Goal: Find contact information: Find contact information

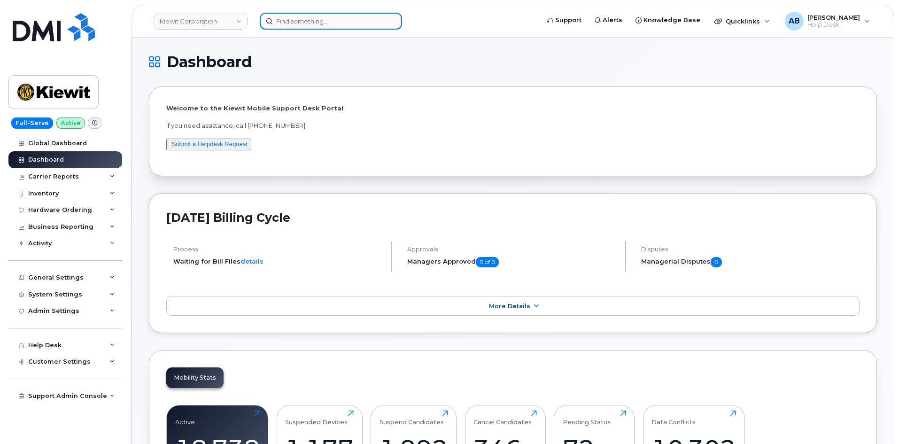
click at [289, 26] on input at bounding box center [331, 21] width 142 height 17
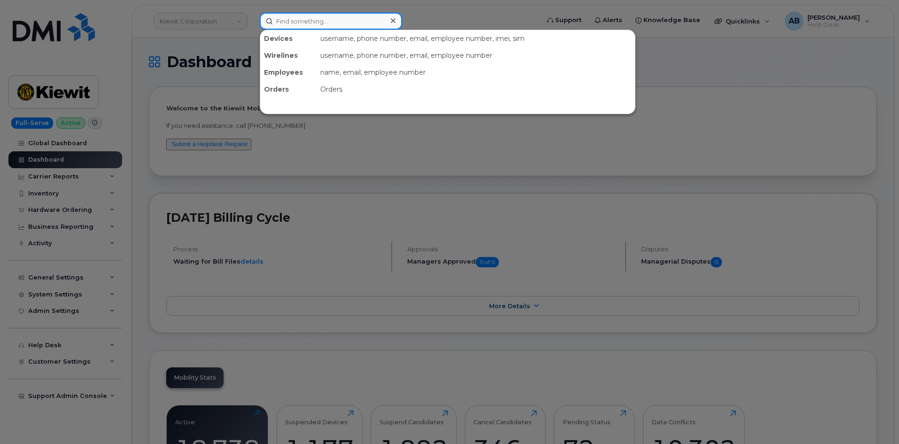
paste input "Jesse Abila"
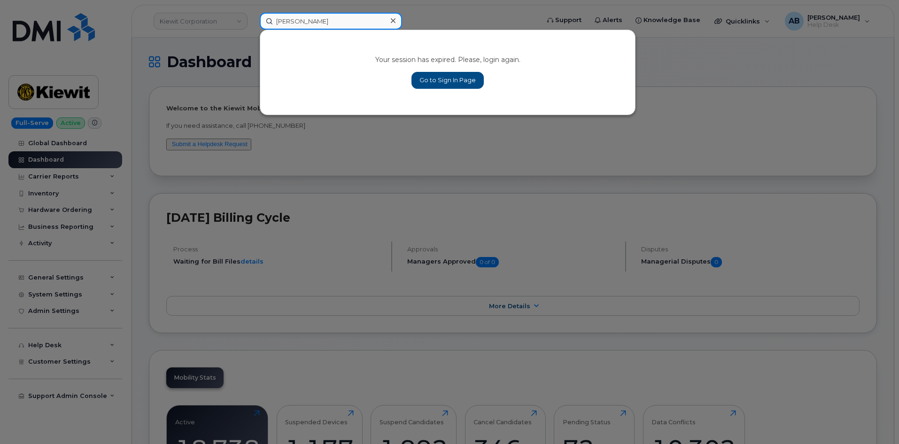
type input "Jesse Abila"
click at [444, 77] on link "Go to Sign In Page" at bounding box center [447, 80] width 72 height 17
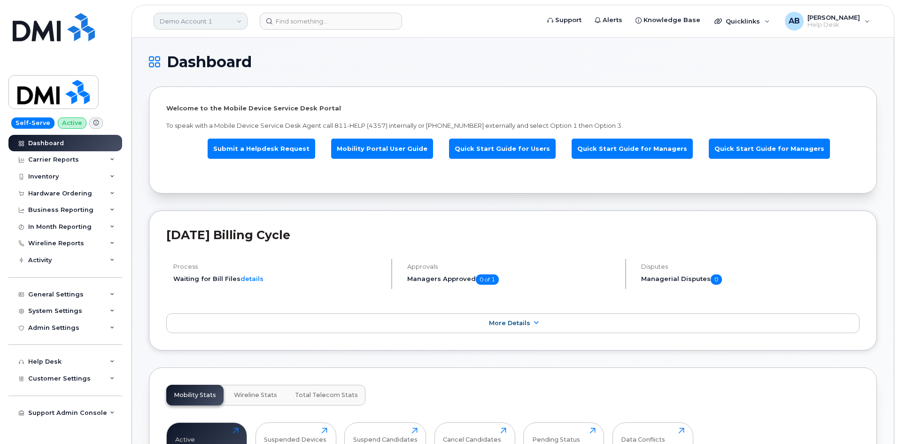
click at [207, 26] on link "Demo Account 1" at bounding box center [201, 21] width 94 height 17
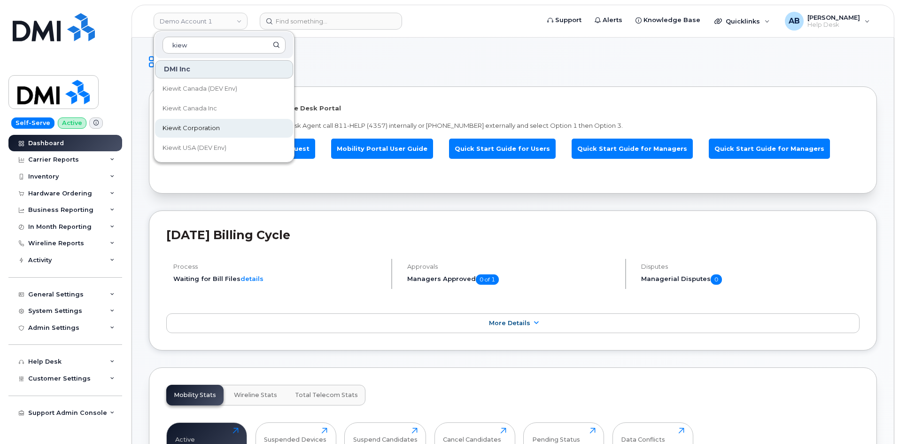
type input "kiew"
click at [212, 123] on link "Kiewit Corporation" at bounding box center [224, 128] width 138 height 19
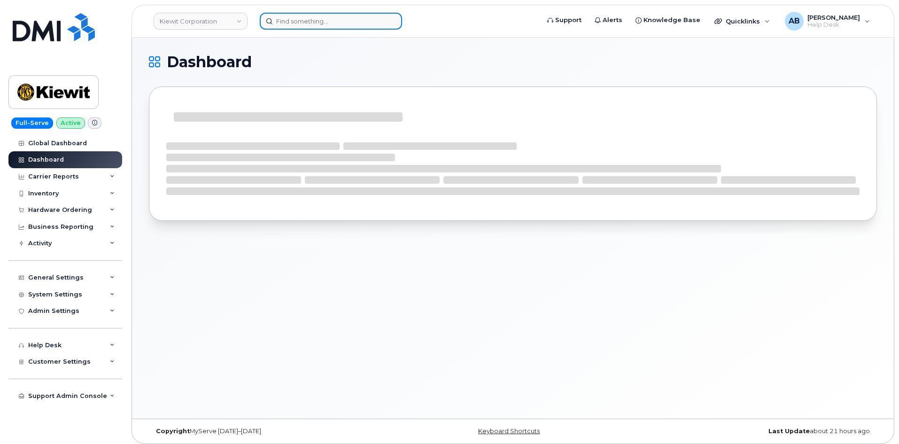
click at [281, 18] on input at bounding box center [331, 21] width 142 height 17
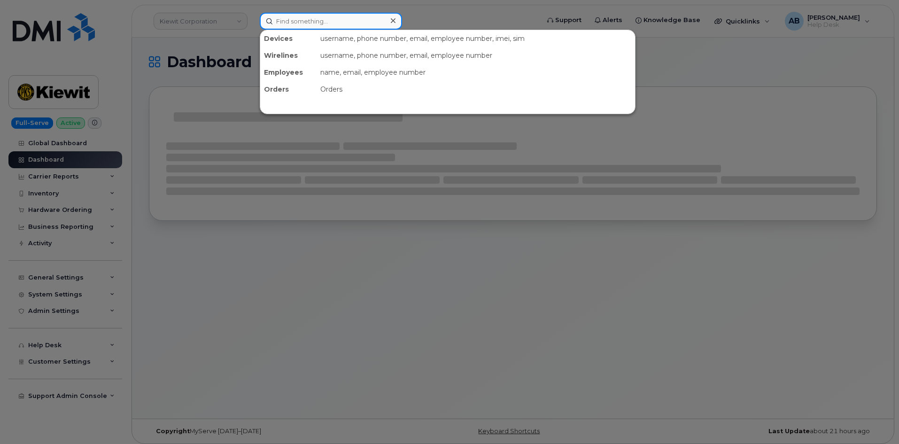
paste input "[PERSON_NAME]"
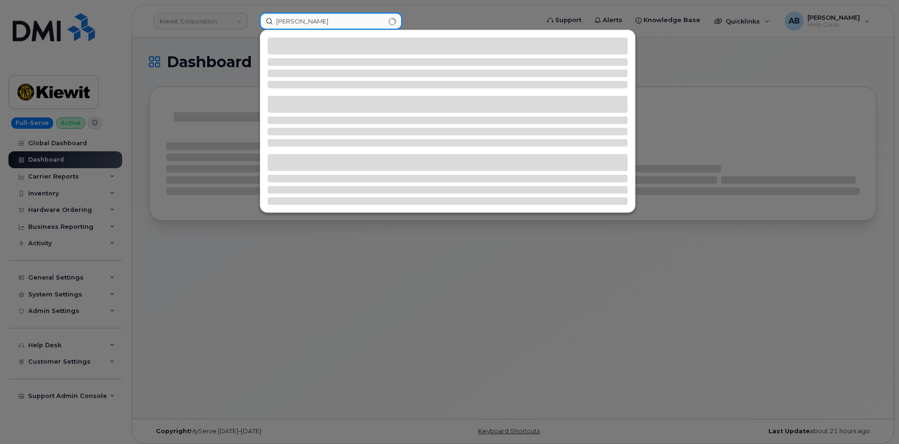
type input "Jesse Abila"
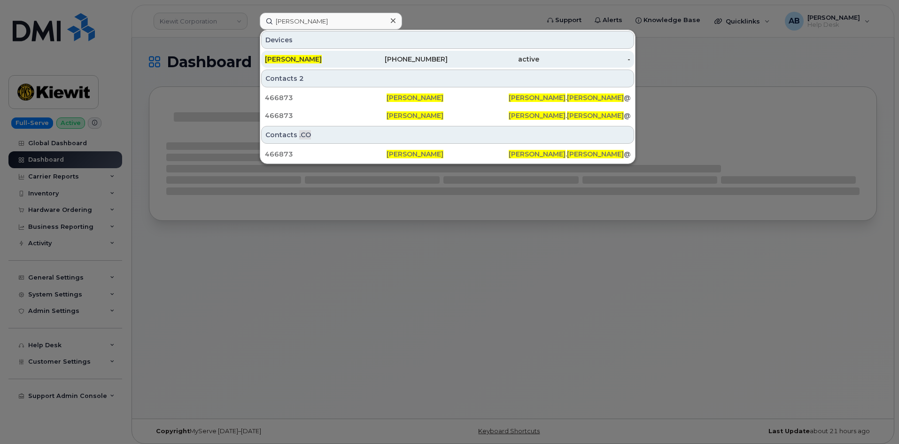
click at [377, 60] on div "682-220-0360" at bounding box center [402, 58] width 92 height 9
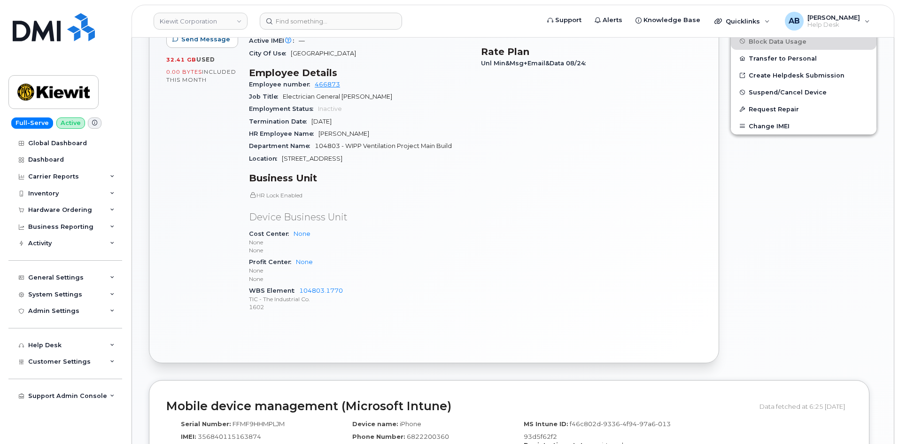
scroll to position [329, 0]
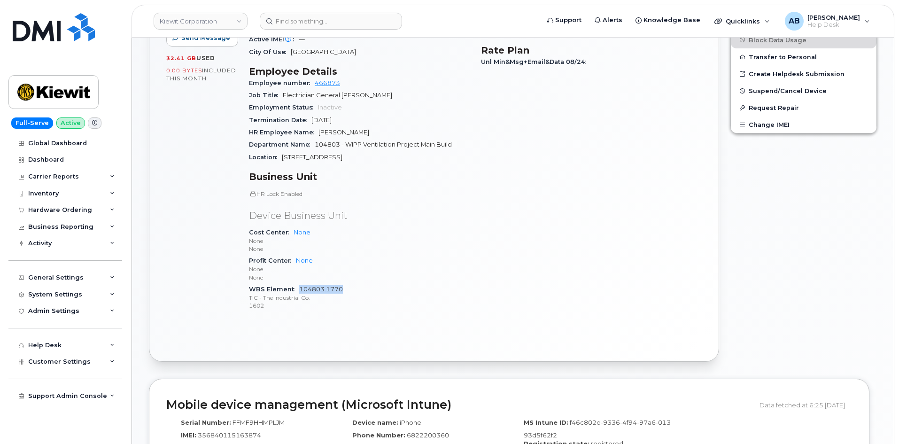
drag, startPoint x: 346, startPoint y: 279, endPoint x: 299, endPoint y: 278, distance: 47.9
click at [299, 283] on div "WBS Element 104803.1770 TIC - The Industrial Co. 1602" at bounding box center [359, 297] width 221 height 29
copy link "104803.1770"
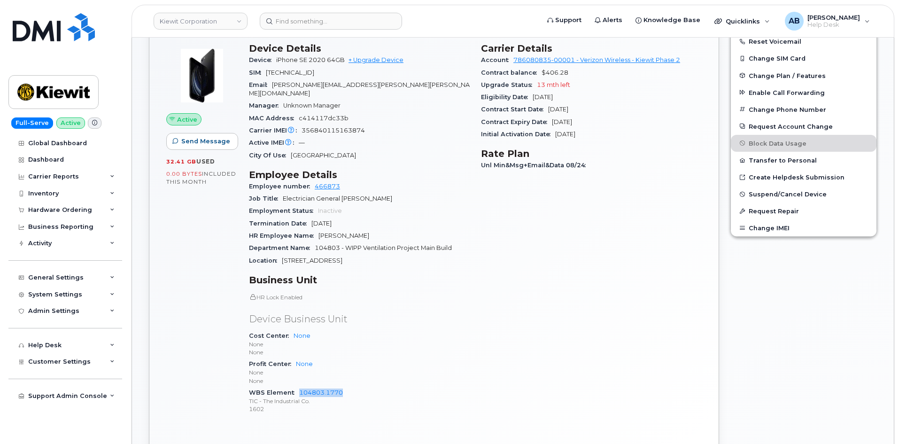
scroll to position [94, 0]
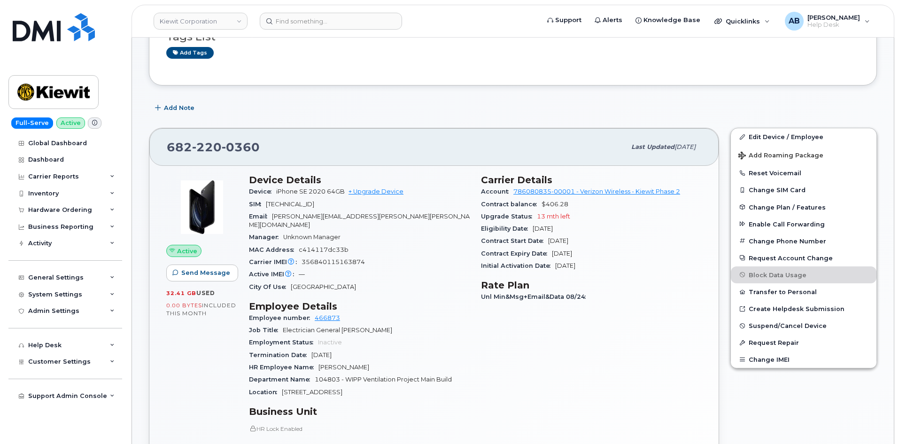
click at [397, 113] on div "Add Note" at bounding box center [513, 108] width 728 height 17
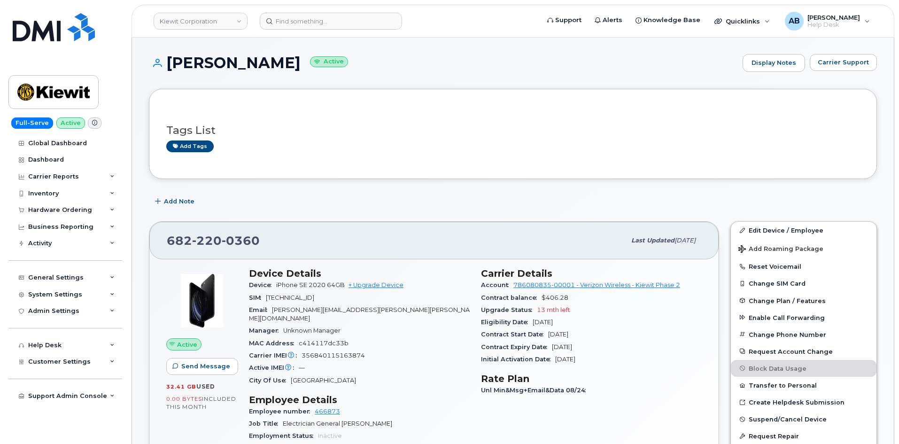
scroll to position [0, 0]
click at [73, 92] on img at bounding box center [53, 91] width 72 height 27
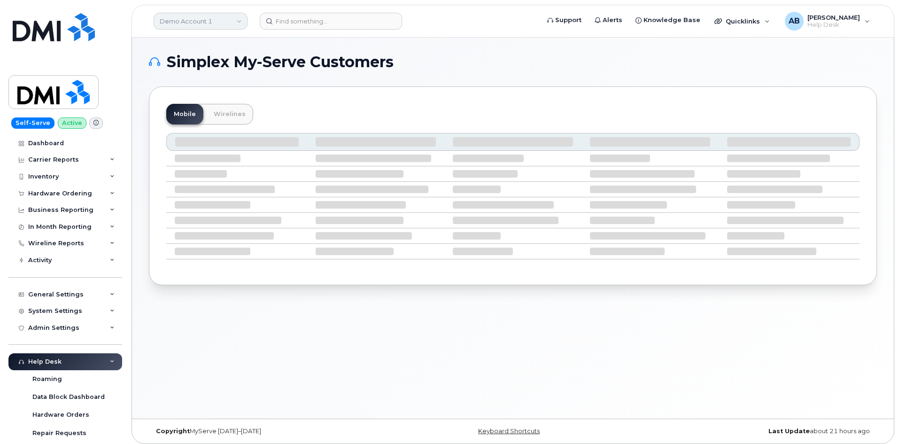
click at [232, 23] on link "Demo Account 1" at bounding box center [201, 21] width 94 height 17
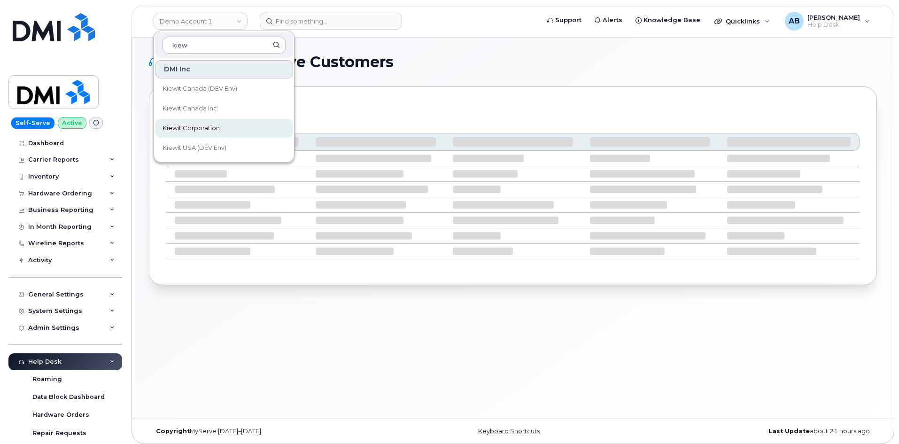
type input "kiew"
click at [207, 125] on span "Kiewit Corporation" at bounding box center [190, 127] width 57 height 9
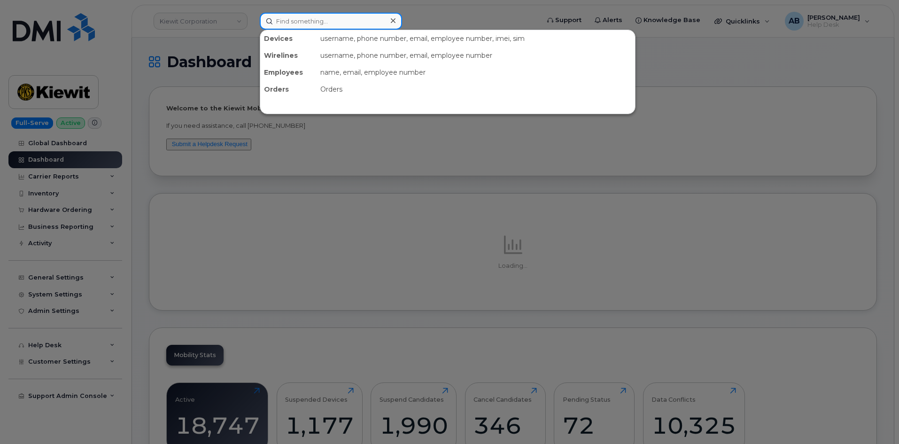
click at [303, 24] on input at bounding box center [331, 21] width 142 height 17
paste input "104803.1770"
type input "104803.1770"
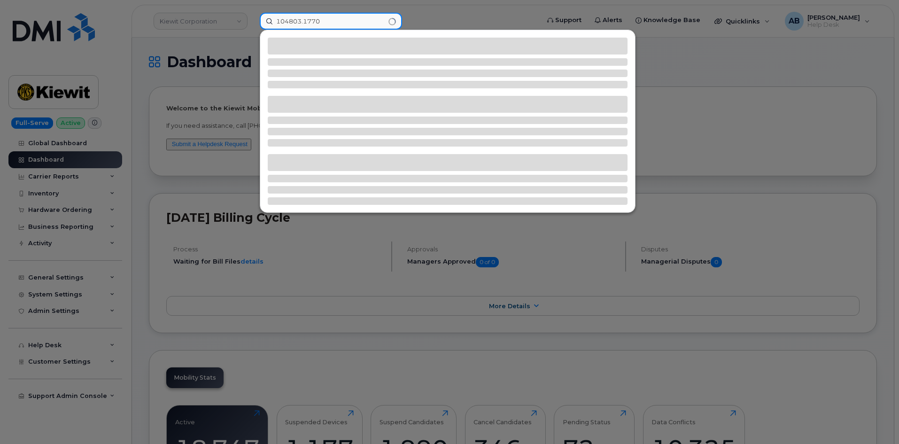
drag, startPoint x: 338, startPoint y: 27, endPoint x: 244, endPoint y: 26, distance: 93.9
click at [252, 26] on div "104803.1770" at bounding box center [396, 21] width 288 height 17
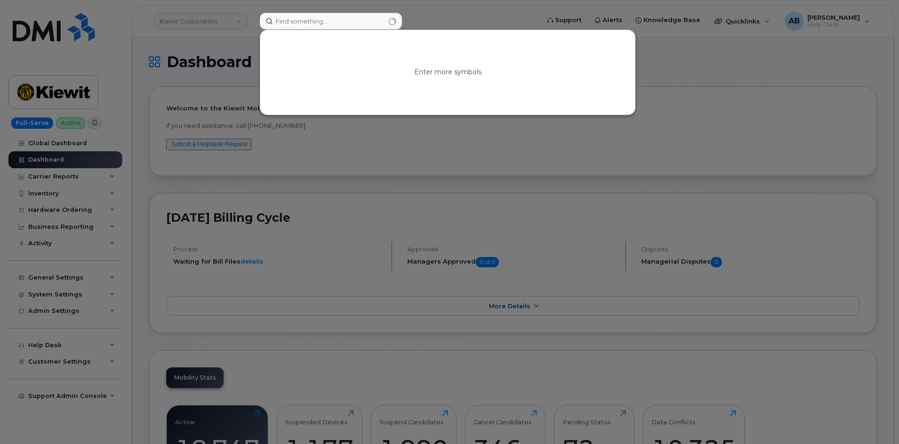
click at [258, 6] on div at bounding box center [449, 222] width 899 height 444
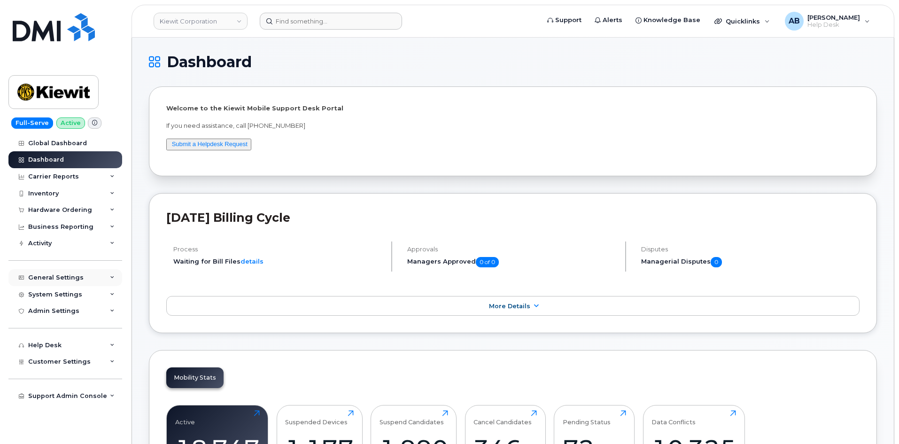
click at [76, 274] on div "General Settings" at bounding box center [55, 278] width 55 height 8
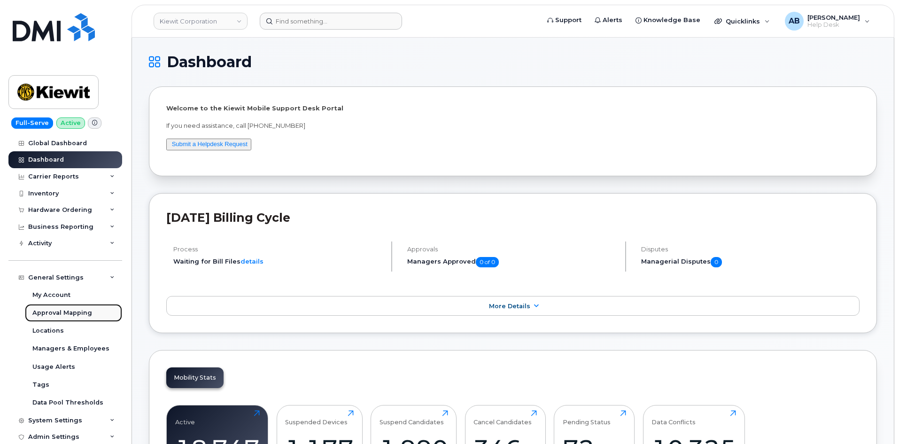
click at [53, 311] on div "Approval Mapping" at bounding box center [62, 312] width 60 height 8
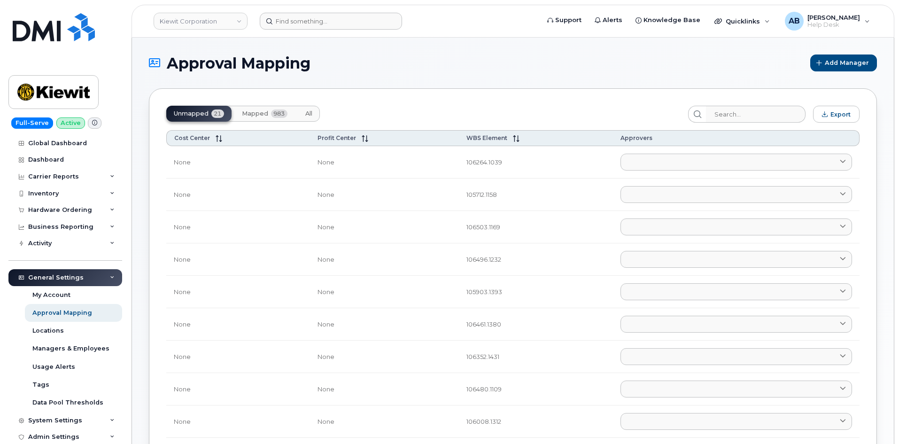
click at [312, 120] on button "All" at bounding box center [309, 114] width 22 height 16
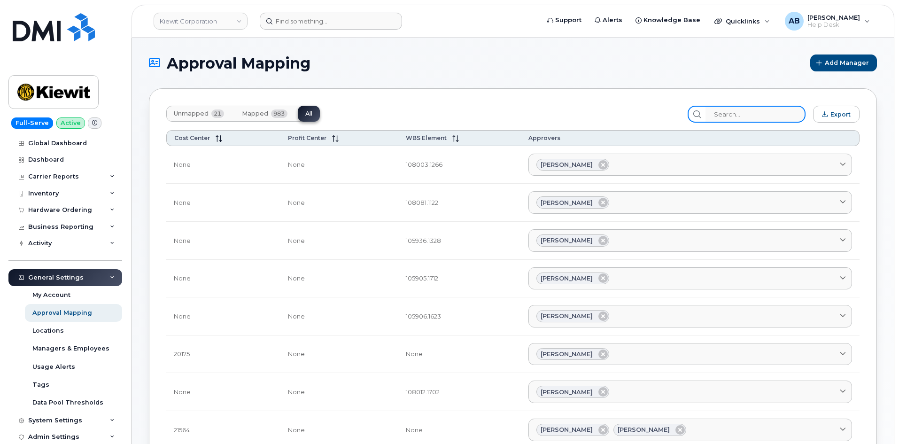
click at [737, 108] on input "search" at bounding box center [755, 114] width 100 height 17
paste input "104803.1770"
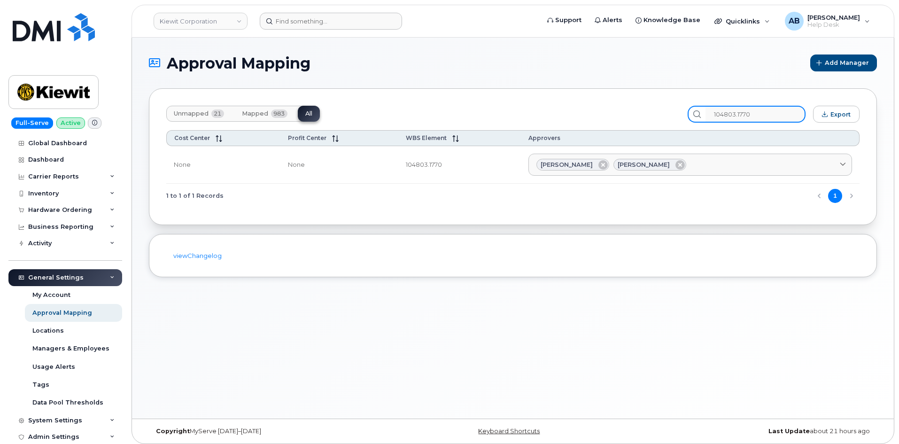
type input "104803.1770"
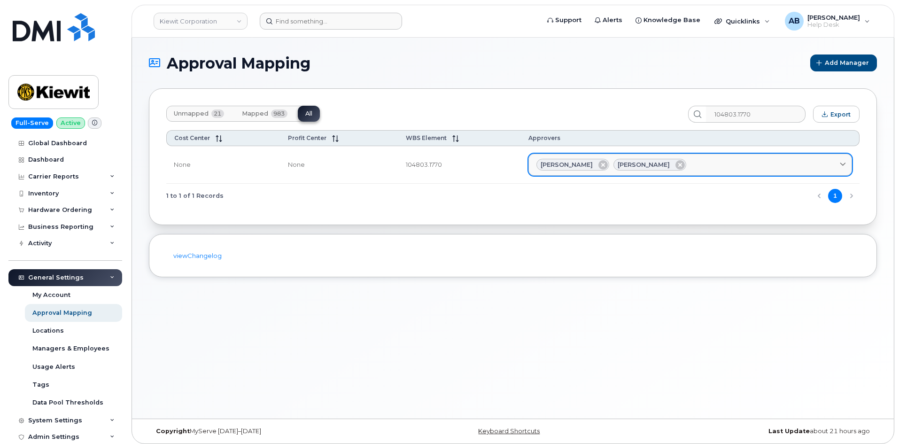
click at [842, 164] on icon at bounding box center [842, 164] width 6 height 6
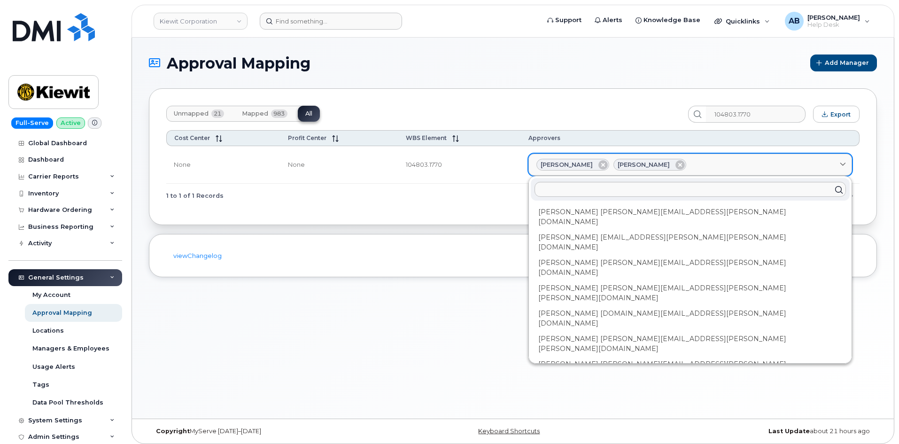
click at [842, 164] on icon at bounding box center [842, 164] width 6 height 6
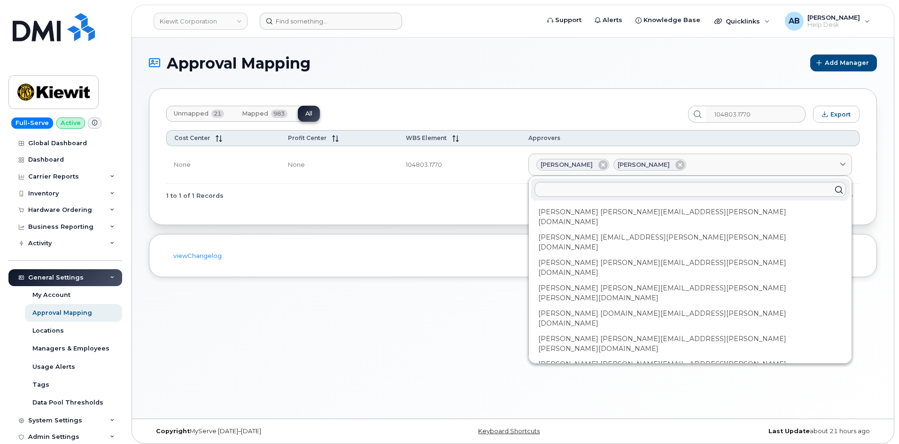
click at [474, 213] on div "Unmapped 21 Mapped 983 All 104803.1770 Export Cost Center Profit Center WBS Ele…" at bounding box center [513, 156] width 728 height 137
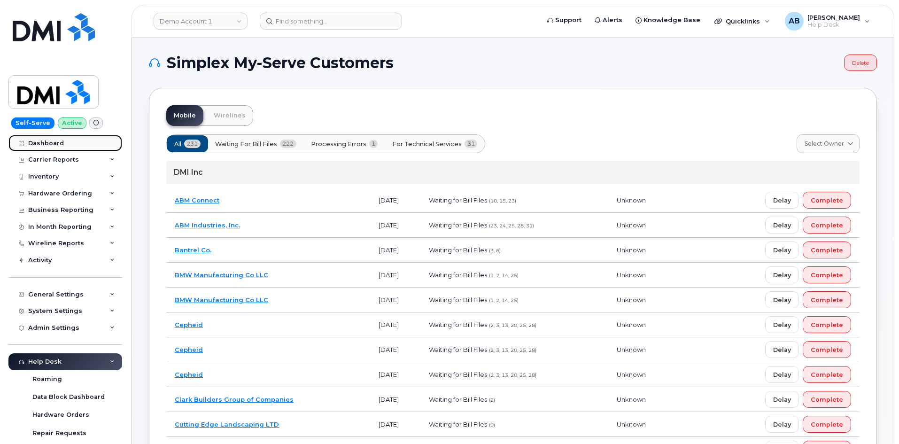
click at [42, 145] on div "Dashboard" at bounding box center [46, 143] width 36 height 8
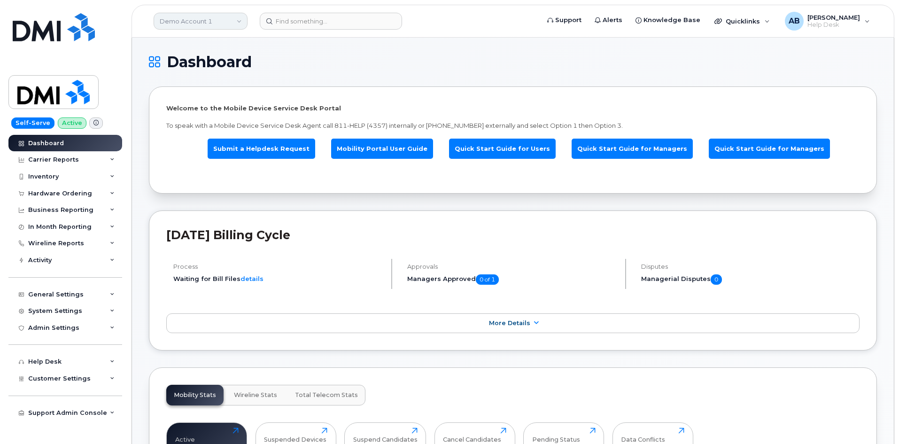
click at [199, 23] on link "Demo Account 1" at bounding box center [201, 21] width 94 height 17
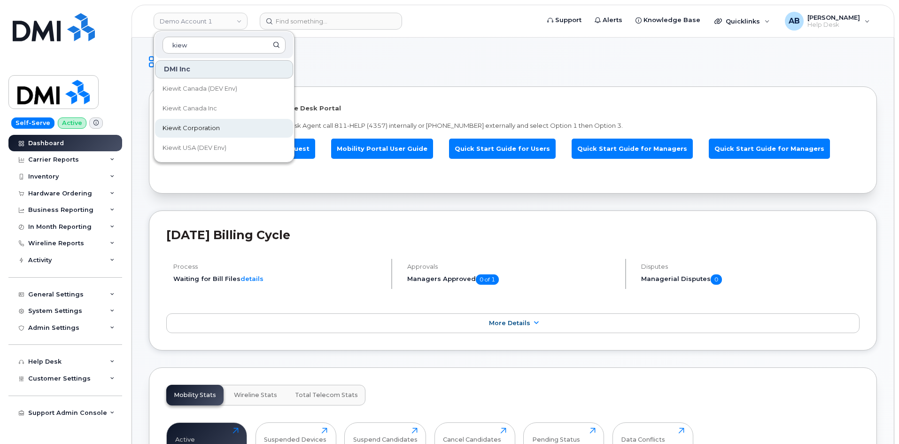
type input "kiew"
click at [208, 127] on span "Kiewit Corporation" at bounding box center [190, 127] width 57 height 9
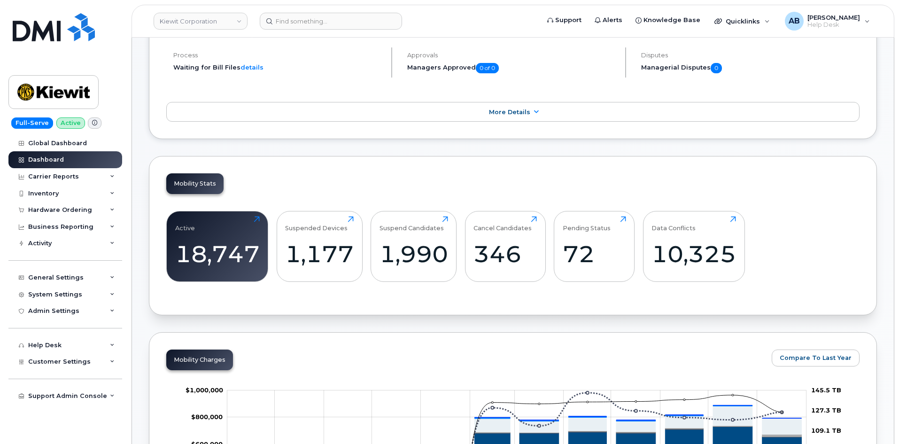
scroll to position [94, 0]
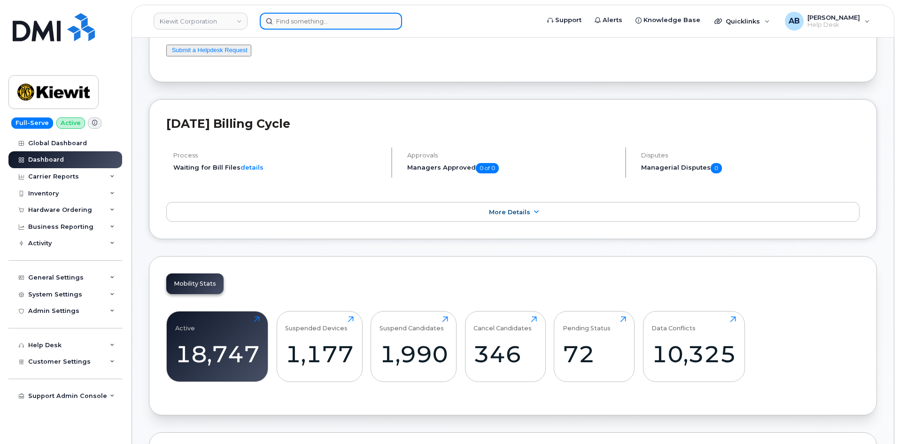
click at [330, 23] on input at bounding box center [331, 21] width 142 height 17
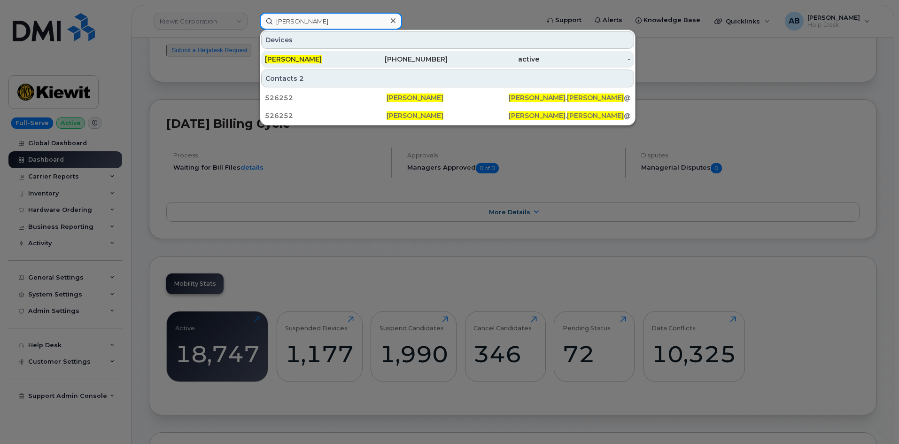
type input "brandon burris"
click at [346, 58] on div "[PERSON_NAME]" at bounding box center [311, 58] width 92 height 9
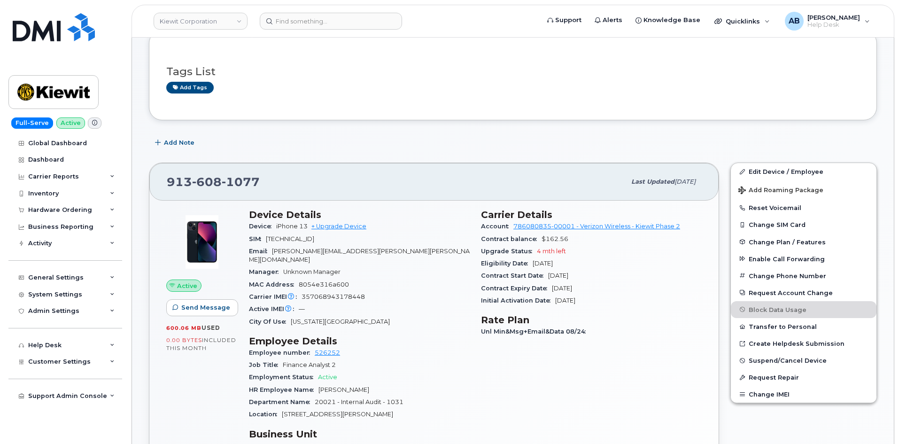
scroll to position [141, 0]
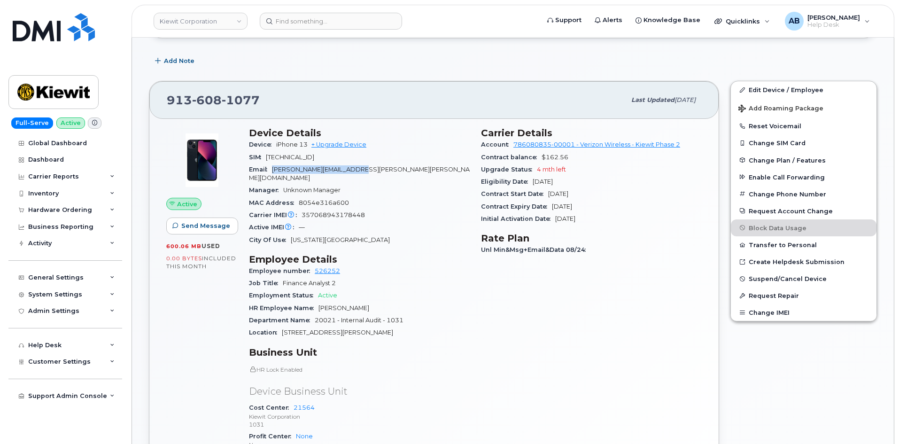
drag, startPoint x: 362, startPoint y: 172, endPoint x: 273, endPoint y: 170, distance: 88.7
click at [273, 170] on div "Email brandon.burris@kiewit.com" at bounding box center [359, 173] width 221 height 21
copy span "brandon.burris@kiewit.com"
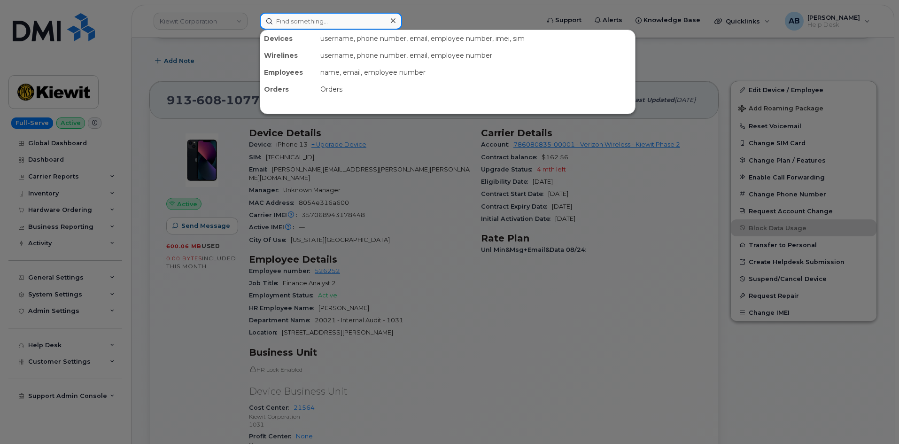
click at [365, 14] on input at bounding box center [331, 21] width 142 height 17
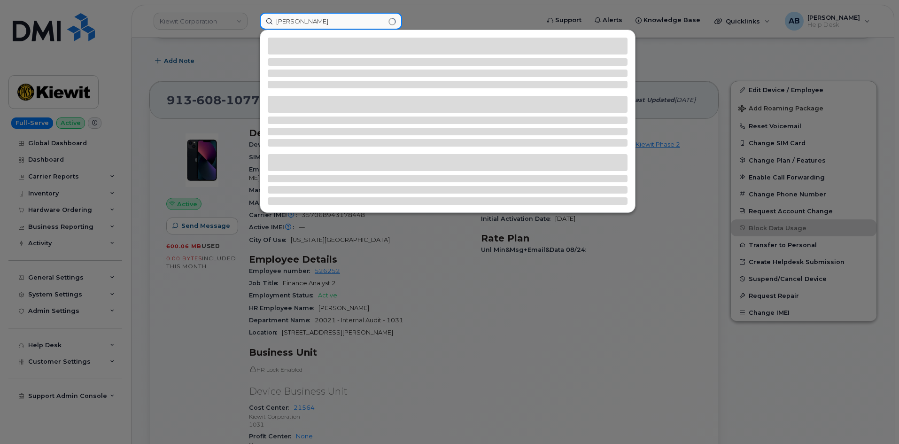
type input "mason haydock"
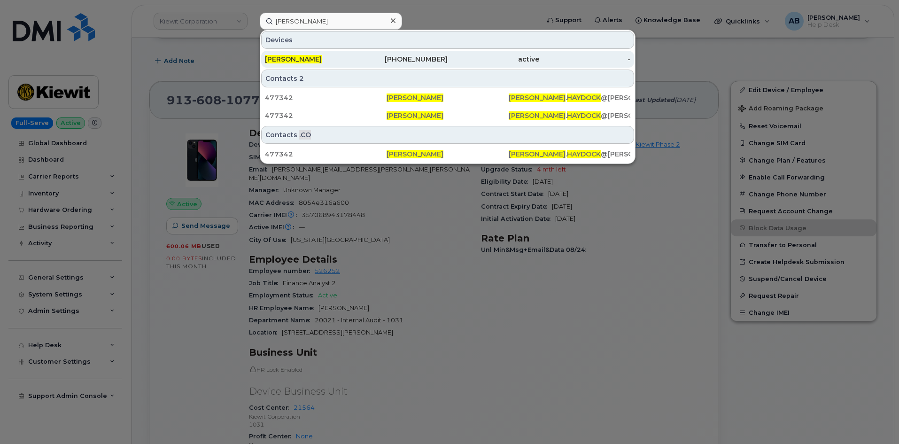
click at [421, 60] on div "913-991-2196" at bounding box center [402, 58] width 92 height 9
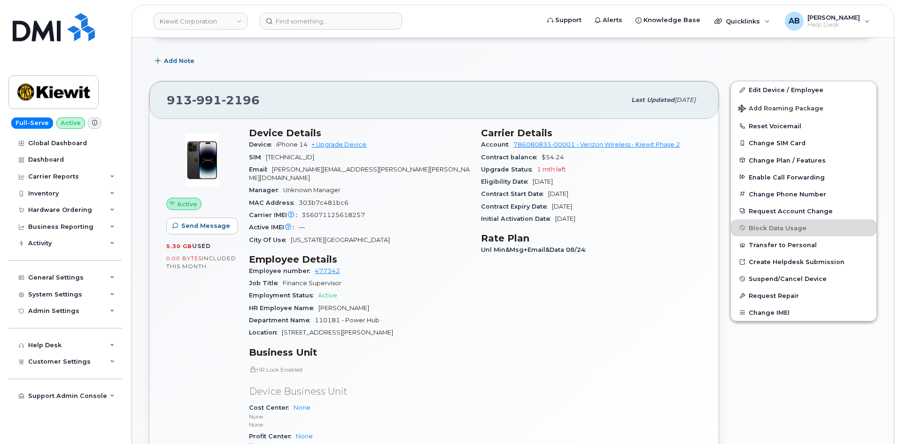
scroll to position [188, 0]
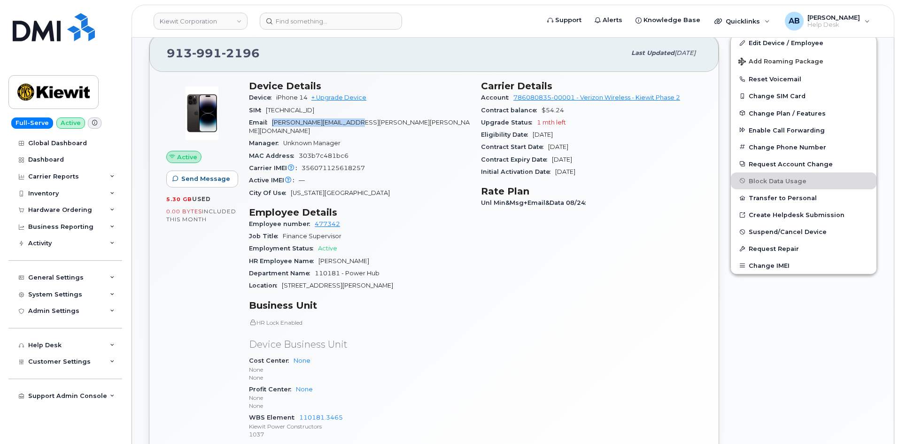
drag, startPoint x: 384, startPoint y: 121, endPoint x: 274, endPoint y: 124, distance: 110.8
click at [274, 124] on div "Email [PERSON_NAME][EMAIL_ADDRESS][PERSON_NAME][PERSON_NAME][DOMAIN_NAME]" at bounding box center [359, 126] width 221 height 21
copy span "[PERSON_NAME][EMAIL_ADDRESS][PERSON_NAME][PERSON_NAME][DOMAIN_NAME]"
click at [390, 177] on div "Active IMEI Active IMEI is refreshed daily with a delay of up to 48 hours follo…" at bounding box center [359, 180] width 221 height 12
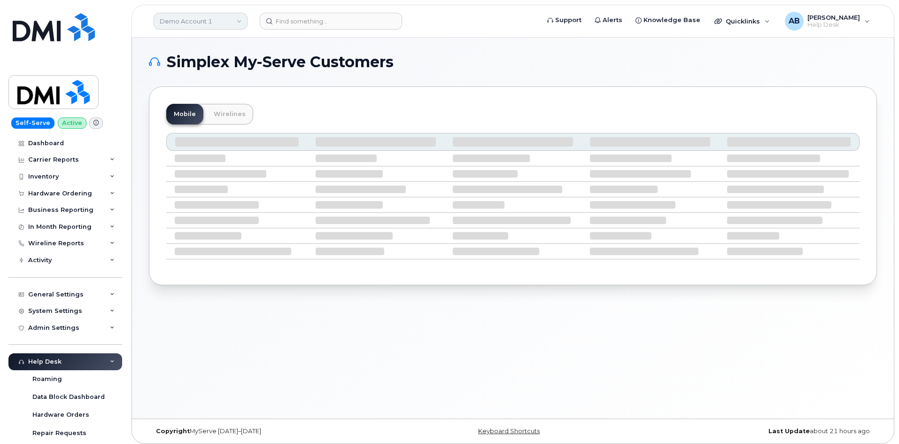
click at [215, 19] on link "Demo Account 1" at bounding box center [201, 21] width 94 height 17
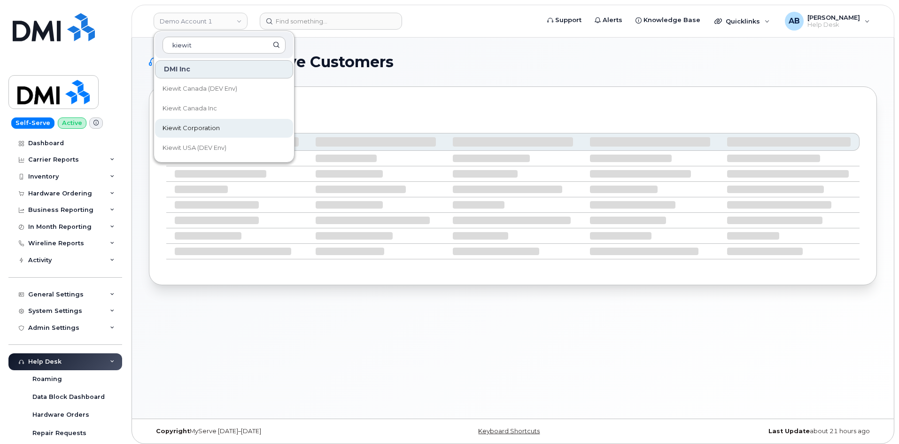
type input "kiewit"
click at [211, 125] on span "Kiewit Corporation" at bounding box center [190, 127] width 57 height 9
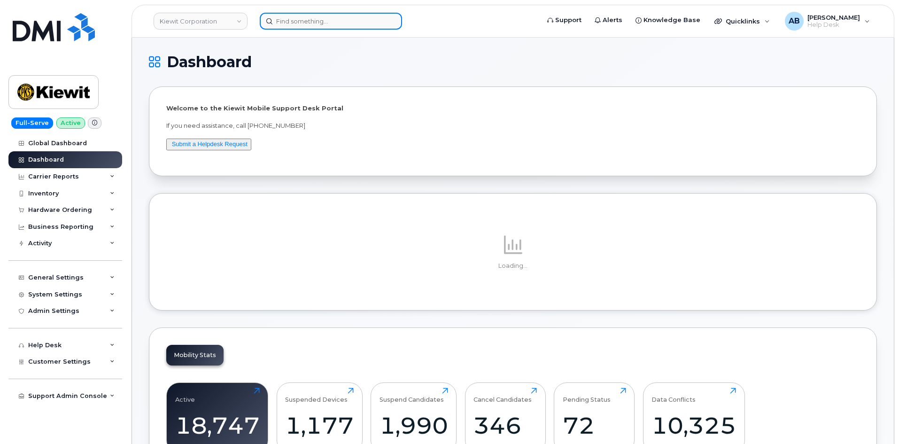
click at [273, 25] on input at bounding box center [331, 21] width 142 height 17
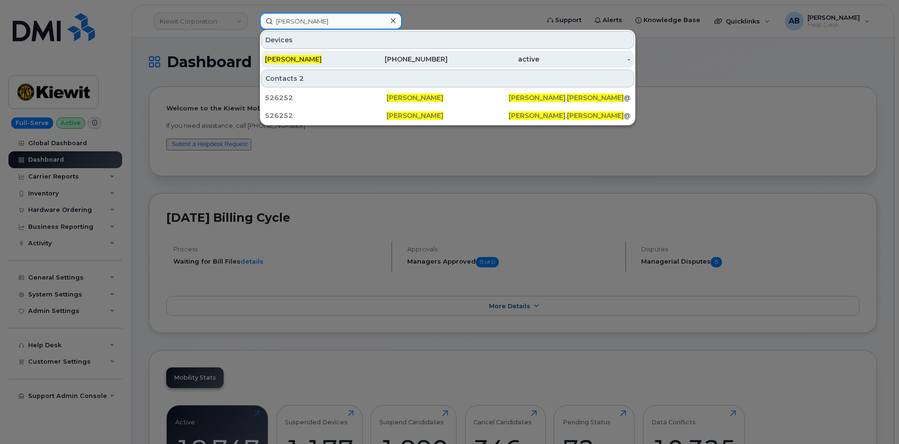
type input "brandon burris"
click at [322, 62] on span "BRANDON BURRIS" at bounding box center [293, 59] width 57 height 8
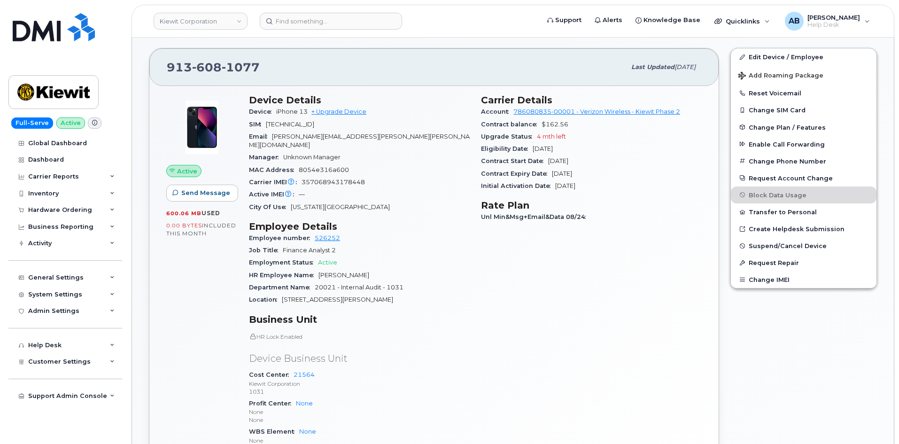
scroll to position [94, 0]
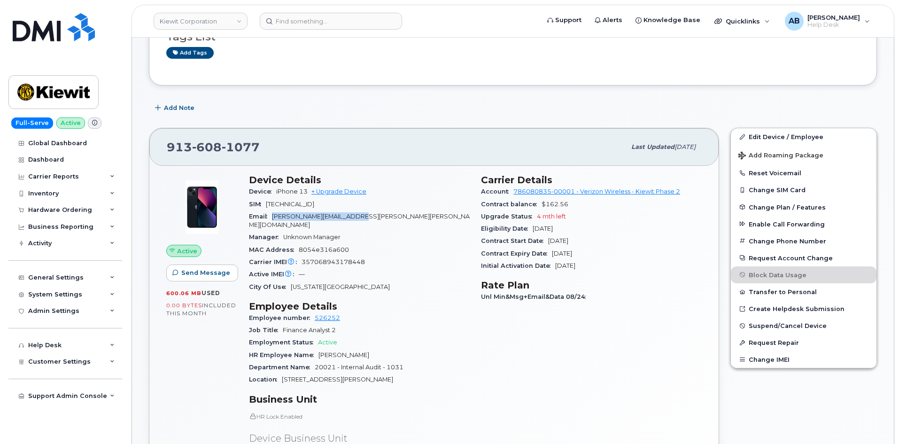
drag, startPoint x: 357, startPoint y: 217, endPoint x: 273, endPoint y: 221, distance: 84.6
click at [273, 221] on div "Email [PERSON_NAME][EMAIL_ADDRESS][PERSON_NAME][PERSON_NAME][DOMAIN_NAME]" at bounding box center [359, 220] width 221 height 21
copy span "[PERSON_NAME][EMAIL_ADDRESS][PERSON_NAME][PERSON_NAME][DOMAIN_NAME]"
click at [399, 363] on span "20021 - Internal Audit - 1031" at bounding box center [359, 366] width 89 height 7
click at [277, 27] on input at bounding box center [331, 21] width 142 height 17
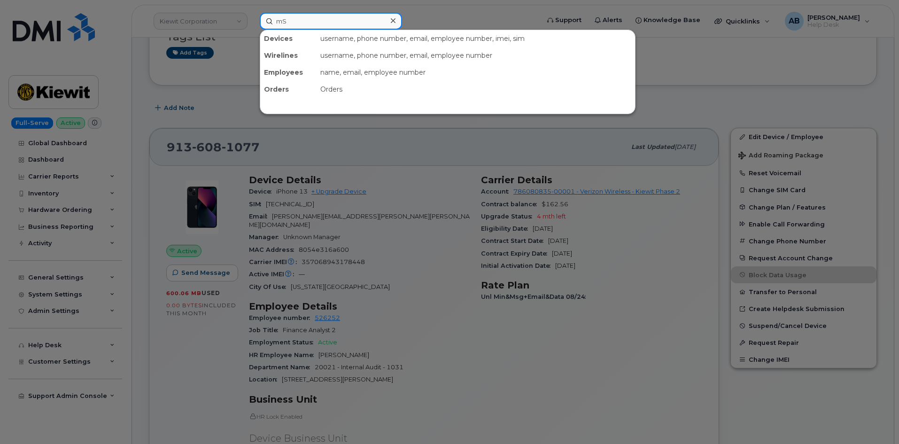
type input "m"
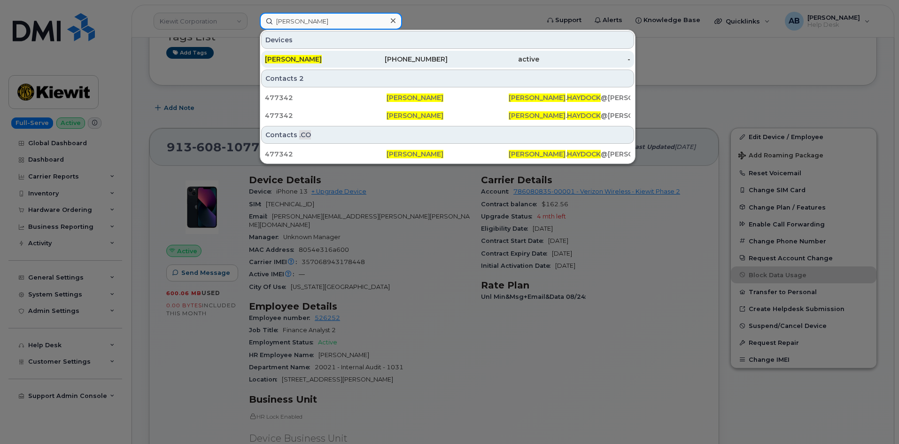
type input "[PERSON_NAME]"
click at [344, 63] on div "[PERSON_NAME]" at bounding box center [311, 58] width 92 height 9
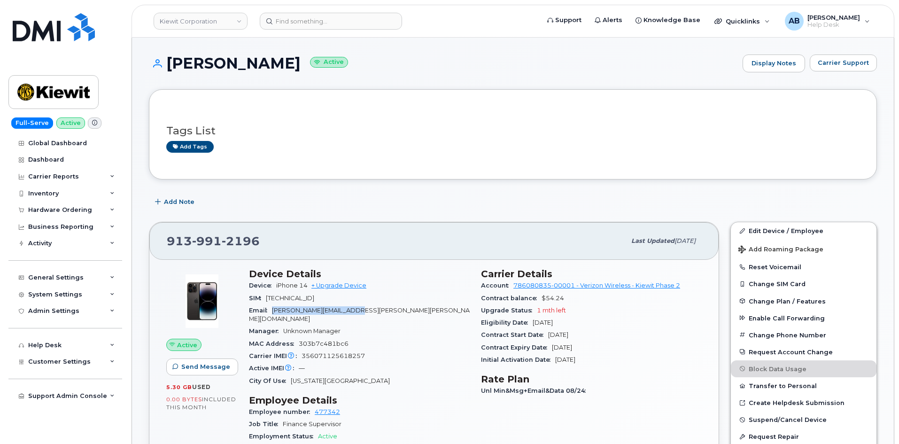
drag, startPoint x: 374, startPoint y: 308, endPoint x: 271, endPoint y: 311, distance: 102.8
click at [271, 311] on div "Email [PERSON_NAME][EMAIL_ADDRESS][PERSON_NAME][PERSON_NAME][DOMAIN_NAME]" at bounding box center [359, 314] width 221 height 21
copy span "[PERSON_NAME][EMAIL_ADDRESS][PERSON_NAME][PERSON_NAME][DOMAIN_NAME]"
click at [373, 313] on div "Email [PERSON_NAME][EMAIL_ADDRESS][PERSON_NAME][PERSON_NAME][DOMAIN_NAME]" at bounding box center [359, 314] width 221 height 21
drag, startPoint x: 373, startPoint y: 313, endPoint x: 282, endPoint y: 314, distance: 91.5
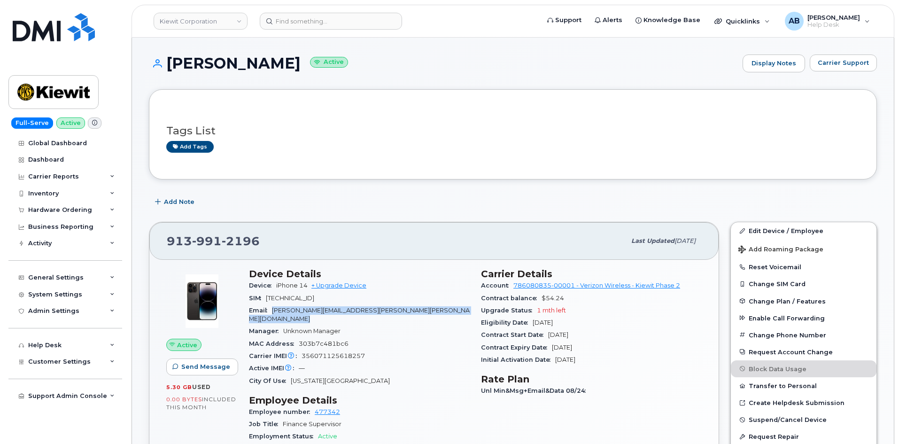
click at [282, 314] on div "Email [PERSON_NAME][EMAIL_ADDRESS][PERSON_NAME][PERSON_NAME][DOMAIN_NAME]" at bounding box center [359, 314] width 221 height 21
